Goal: Complete application form

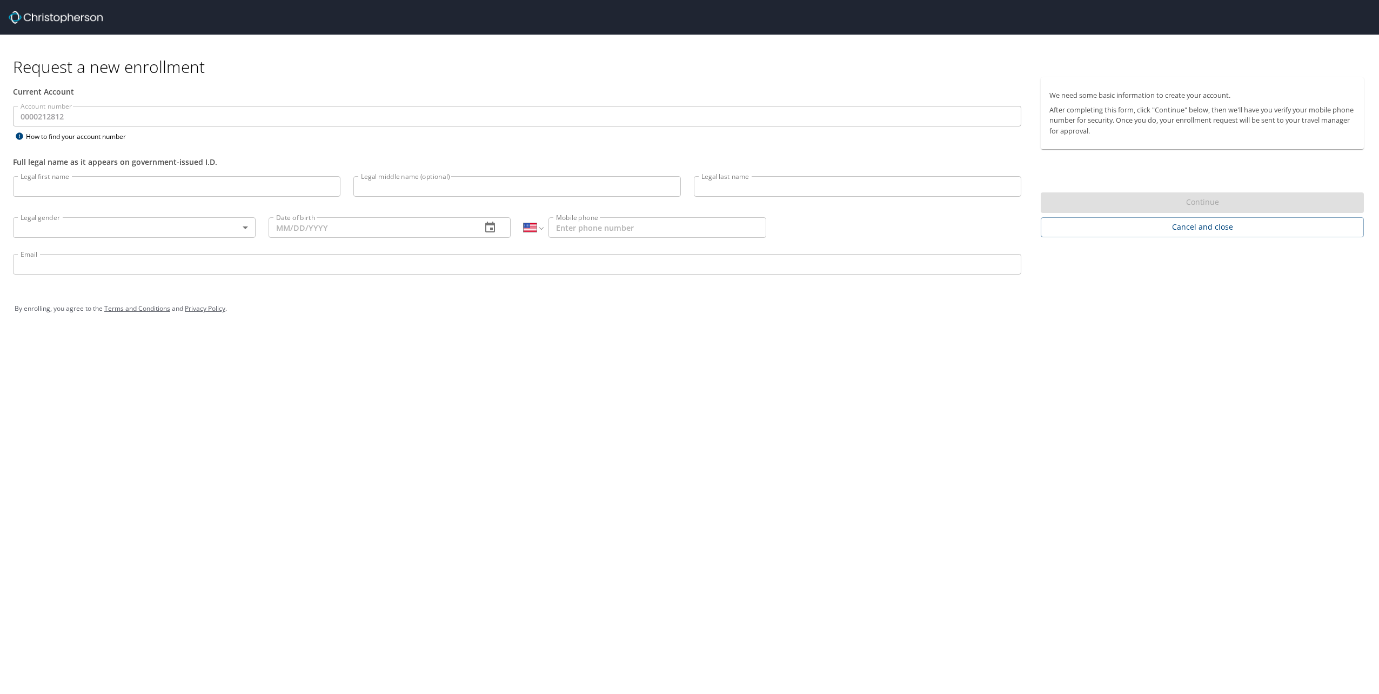
select select "US"
click at [103, 189] on input "Legal first name" at bounding box center [176, 186] width 327 height 21
type input "[PERSON_NAME]"
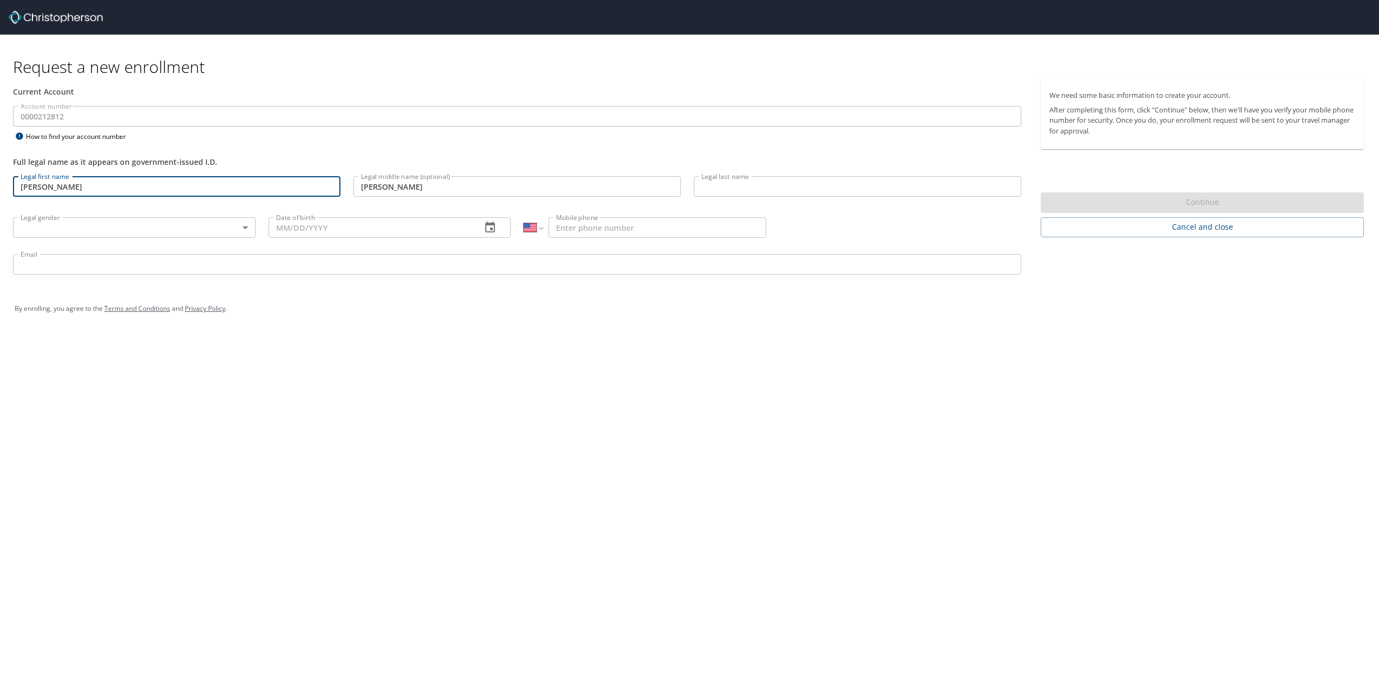
type input "[PERSON_NAME]"
type input "[DEMOGRAPHIC_DATA]"
type input "[DATE]"
type input "[PHONE_NUMBER]"
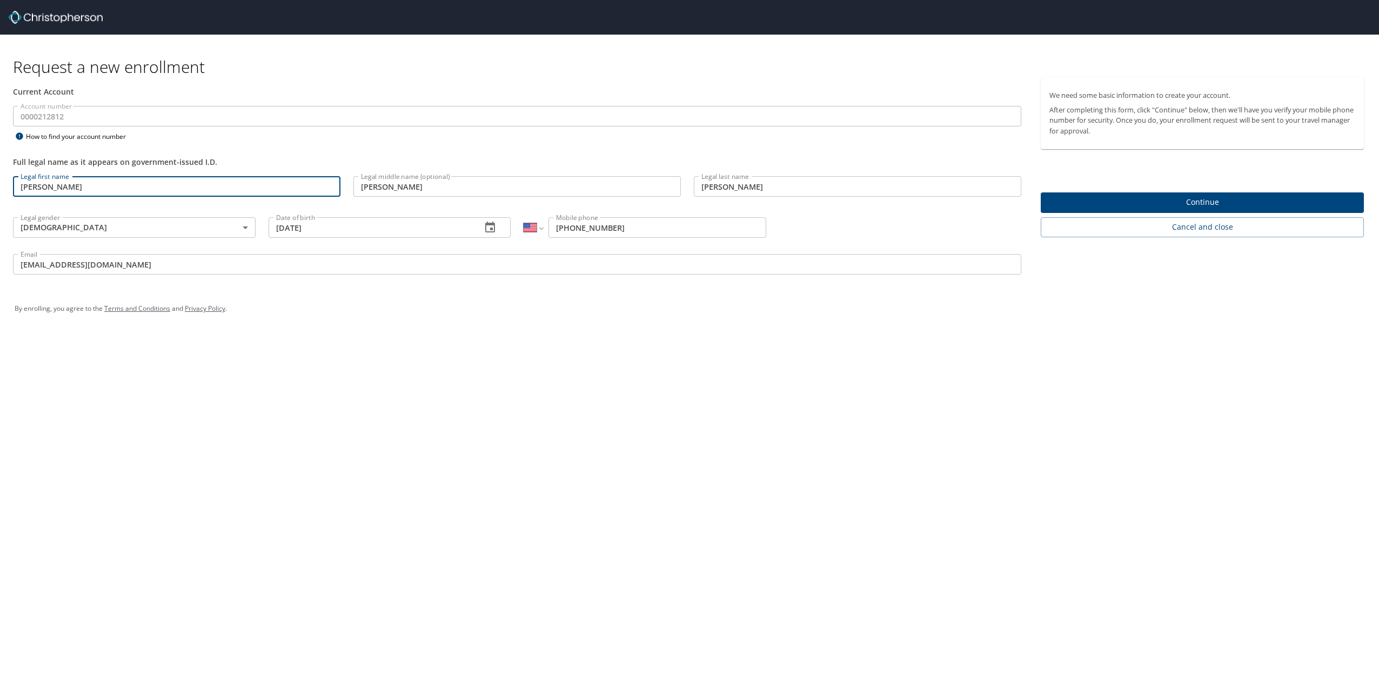
click at [137, 258] on input "[EMAIL_ADDRESS][DOMAIN_NAME]" at bounding box center [517, 264] width 1008 height 21
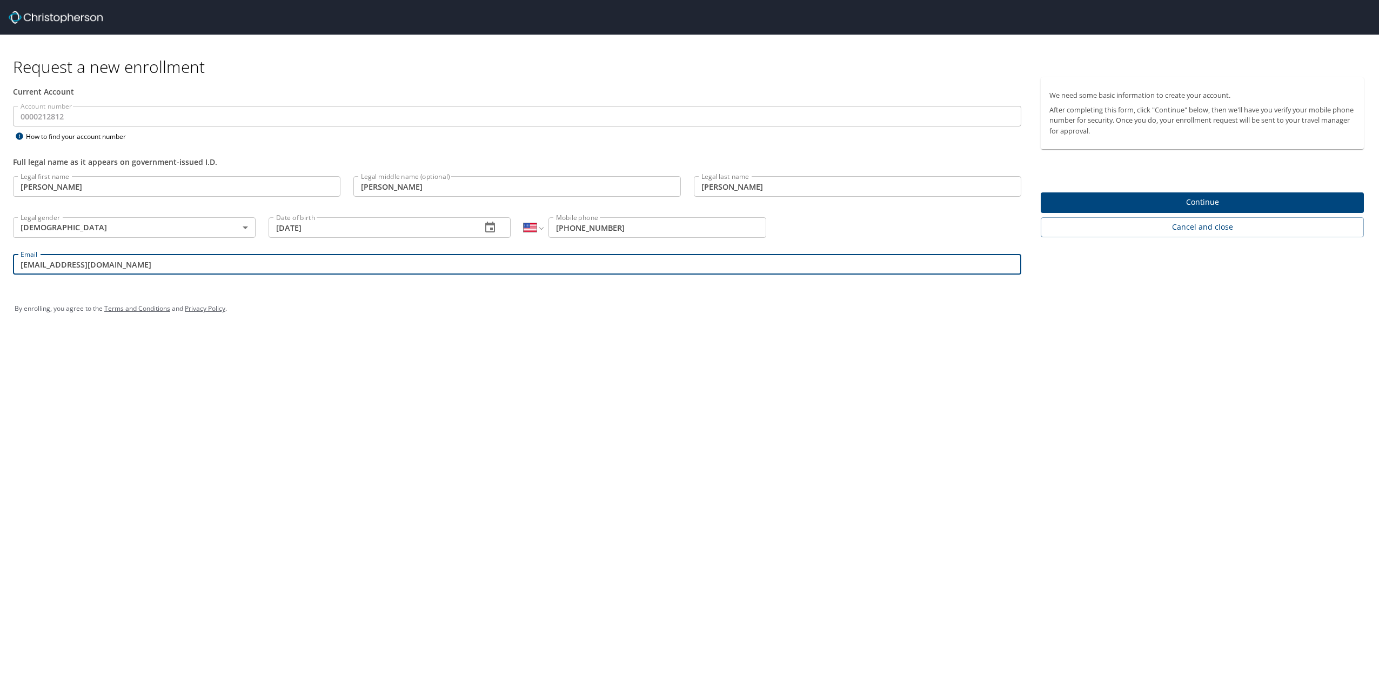
drag, startPoint x: 159, startPoint y: 263, endPoint x: -2, endPoint y: 250, distance: 161.5
click at [0, 250] on html "Request a new enrollment Current Account Account number 0000212812 Account numb…" at bounding box center [689, 347] width 1379 height 694
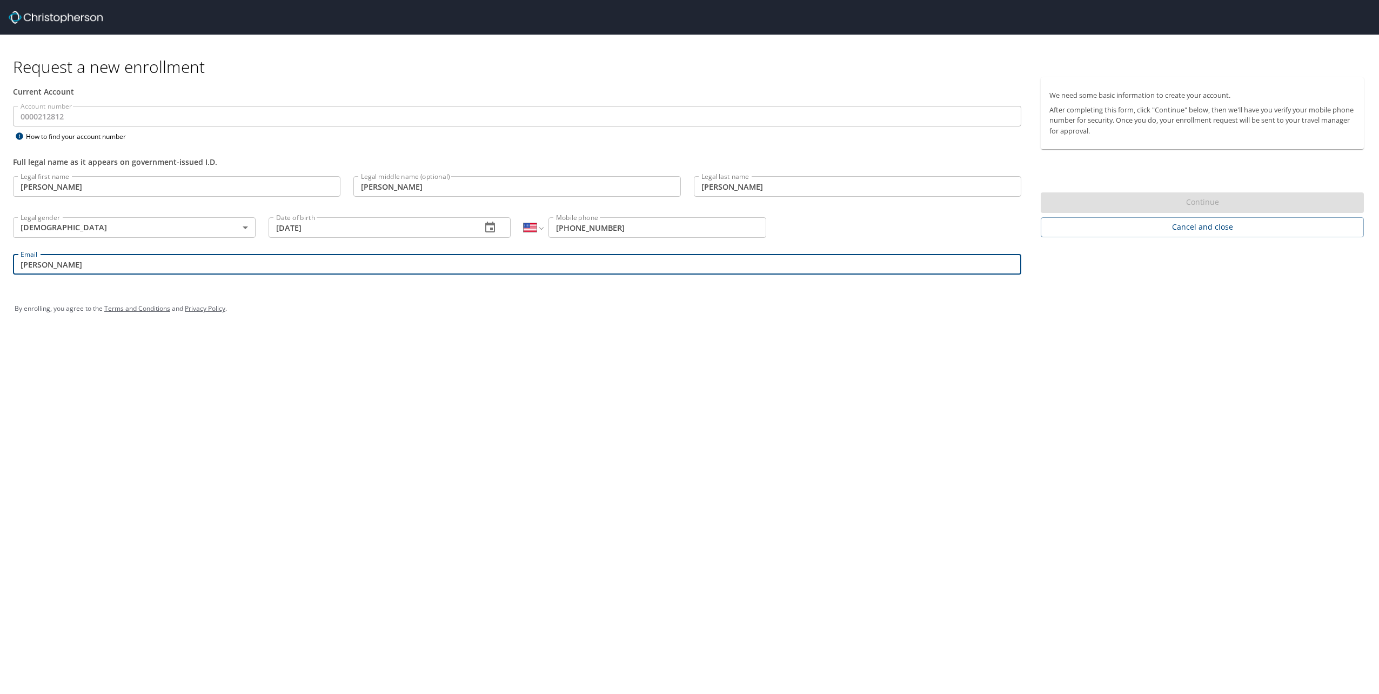
type input "[PERSON_NAME][EMAIL_ADDRESS][PERSON_NAME][DOMAIN_NAME]"
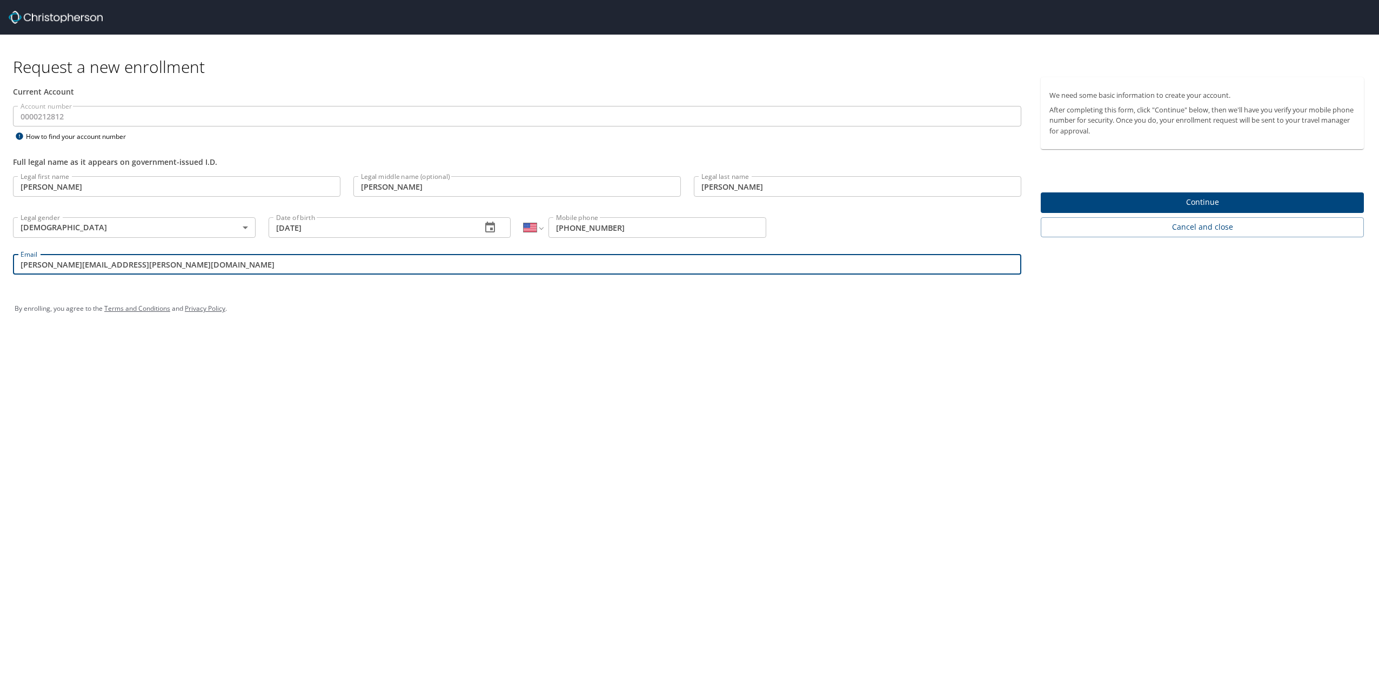
click at [1170, 198] on span "Continue" at bounding box center [1202, 203] width 306 height 14
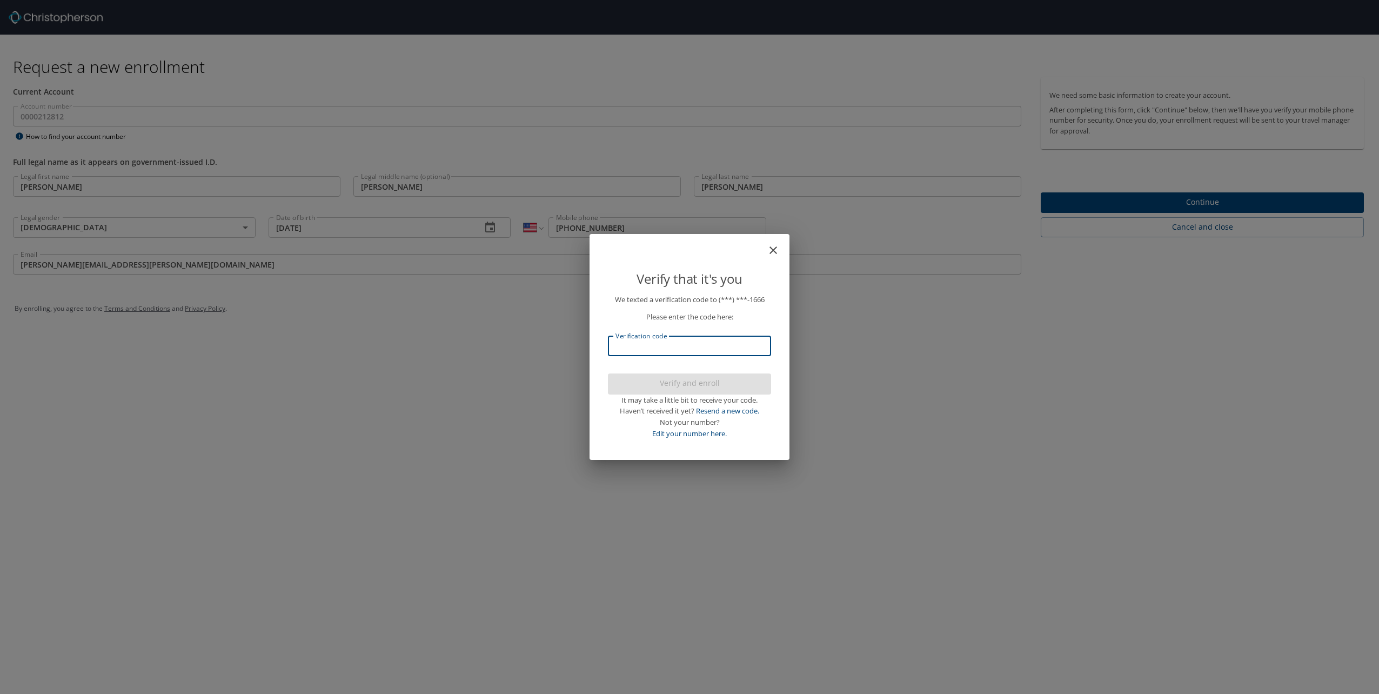
click at [707, 346] on input "Verification code" at bounding box center [689, 345] width 163 height 21
type input "666214"
